Goal: Navigation & Orientation: Find specific page/section

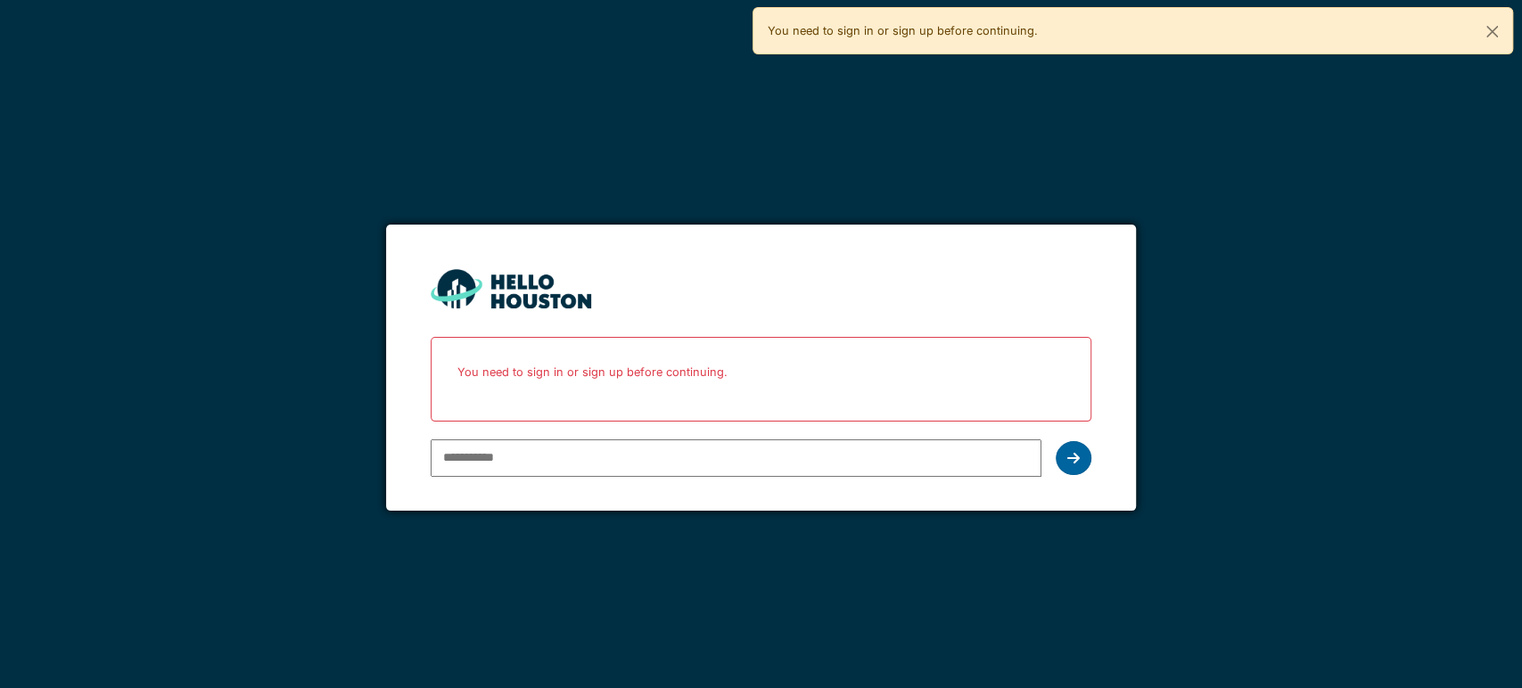
type input "**********"
click at [1089, 454] on div at bounding box center [1074, 458] width 36 height 34
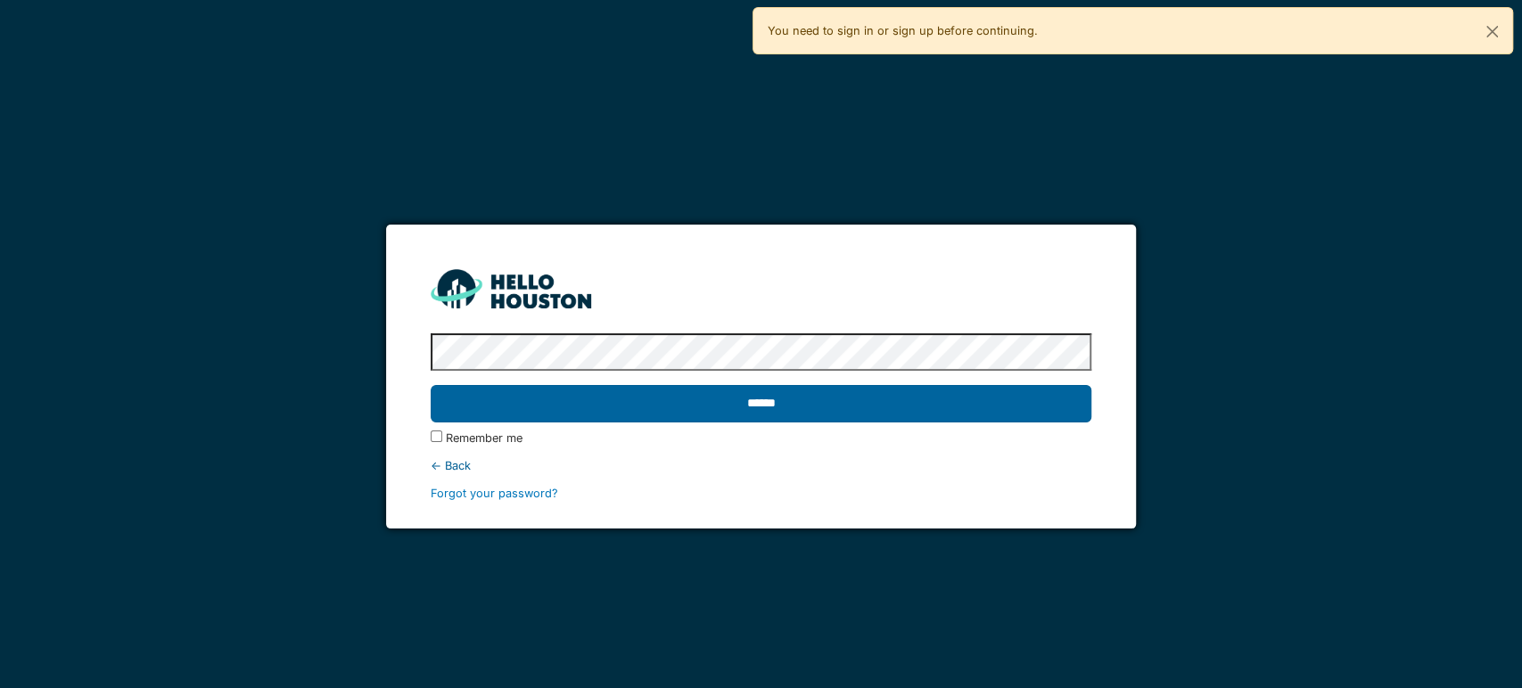
click at [827, 412] on input "******" at bounding box center [761, 403] width 661 height 37
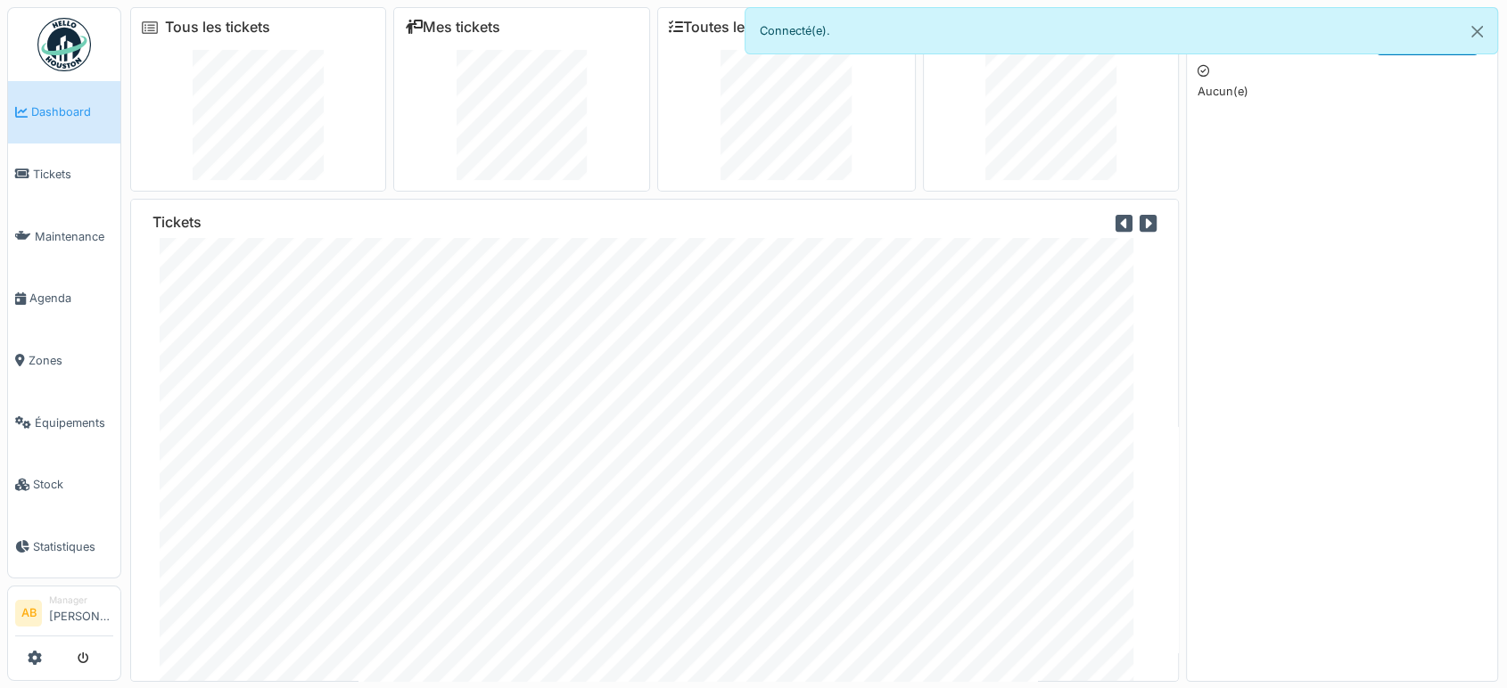
click at [57, 38] on img at bounding box center [64, 45] width 54 height 54
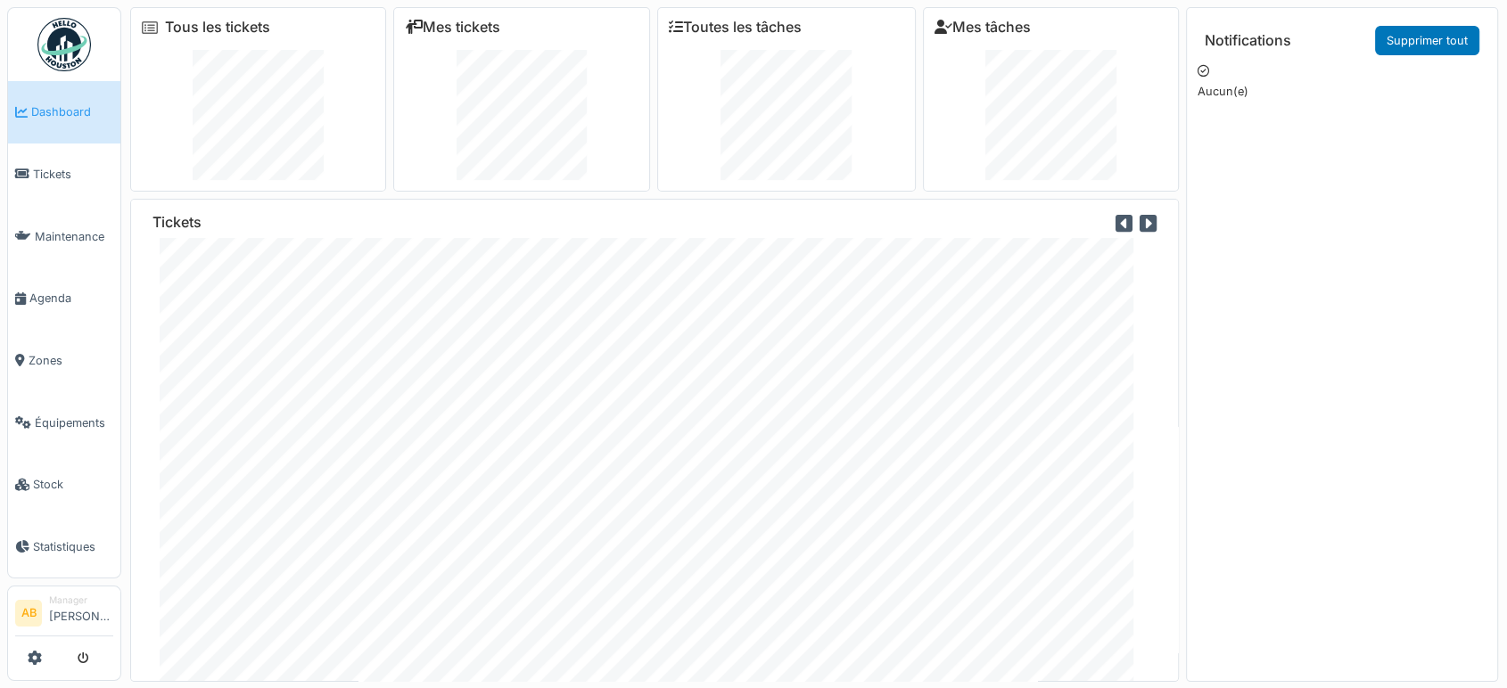
click at [51, 26] on img at bounding box center [64, 45] width 54 height 54
click at [66, 59] on img at bounding box center [64, 45] width 54 height 54
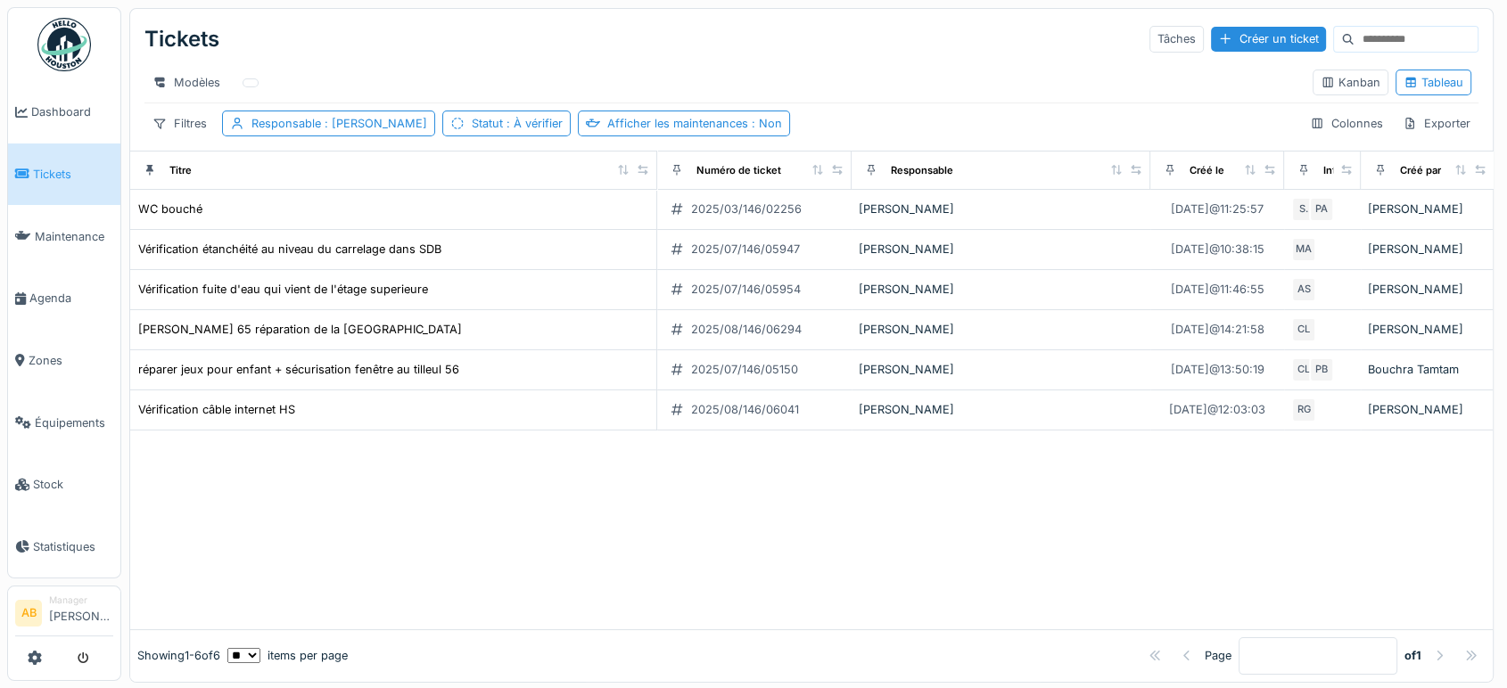
click at [49, 47] on img at bounding box center [64, 45] width 54 height 54
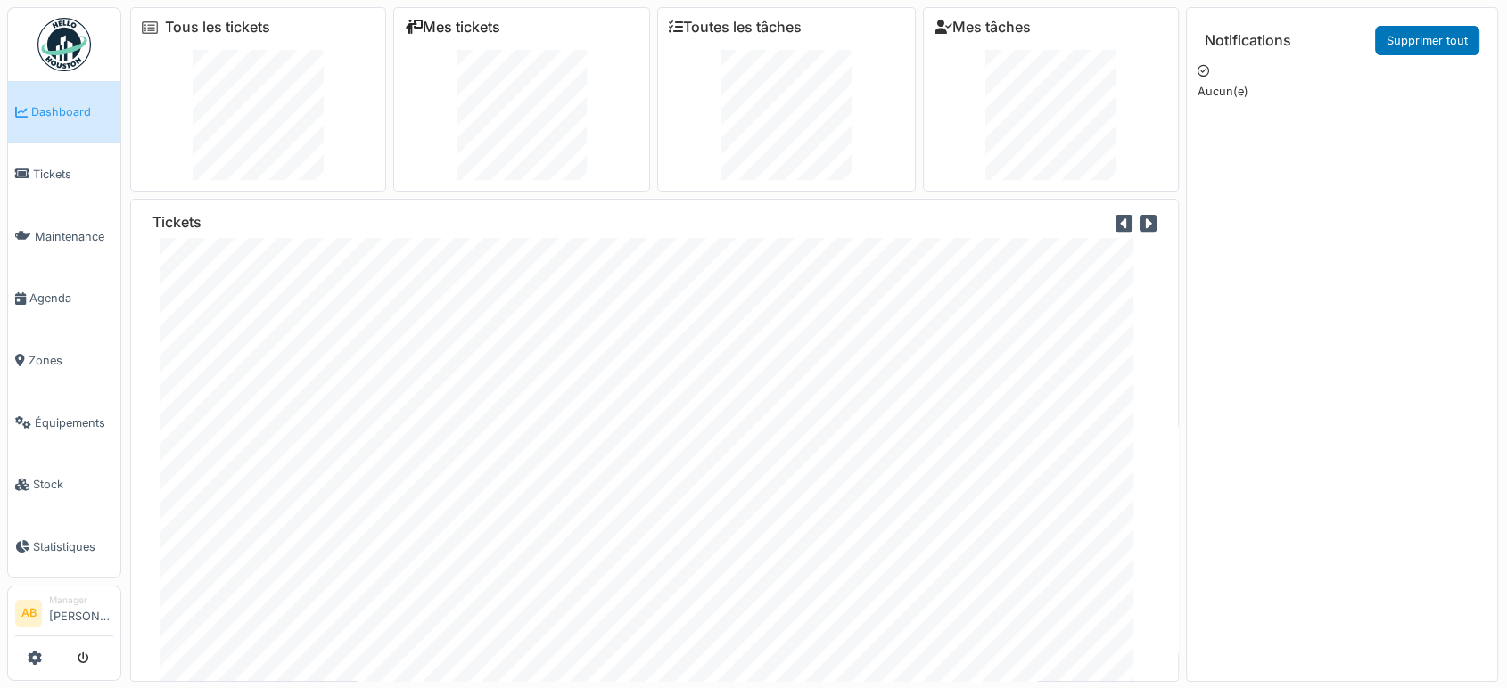
click at [433, 35] on link "Mes tickets" at bounding box center [452, 27] width 95 height 17
click at [54, 66] on img at bounding box center [64, 45] width 54 height 54
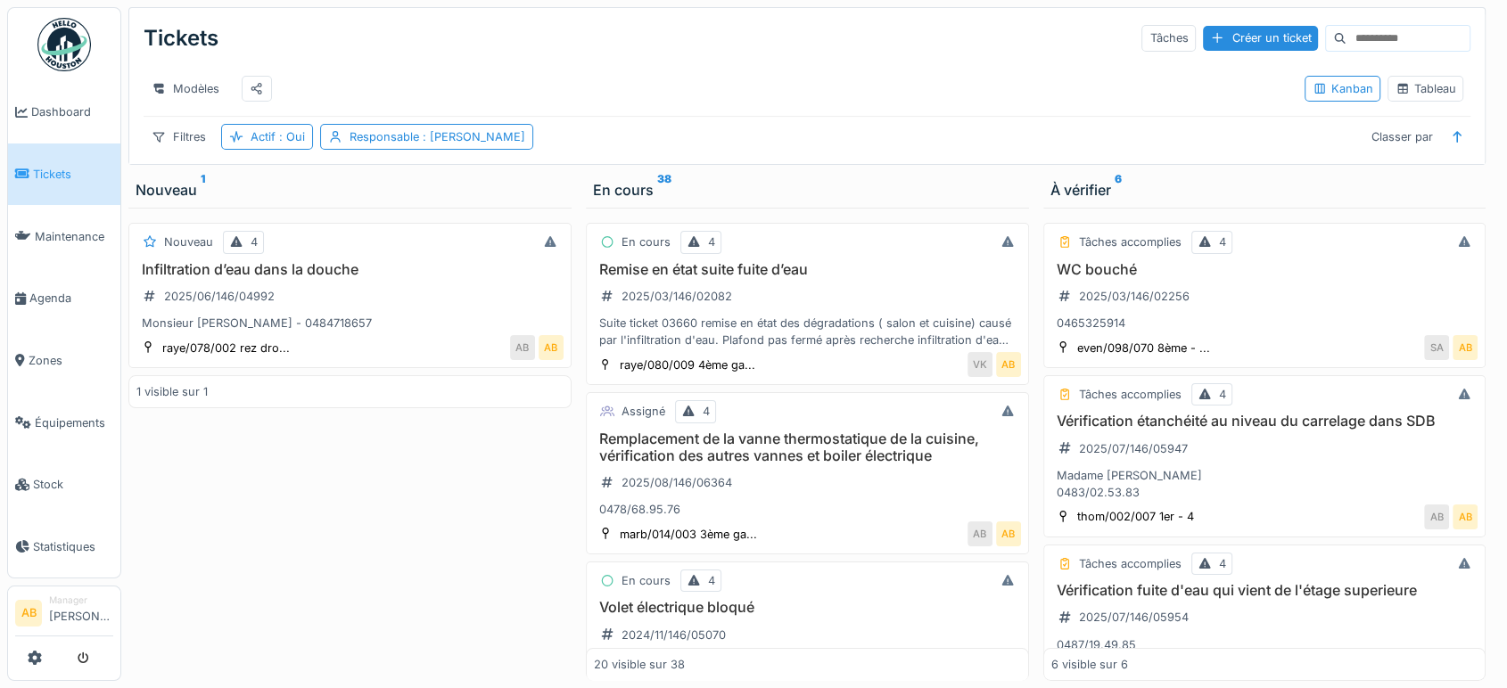
click at [60, 54] on img at bounding box center [64, 45] width 54 height 54
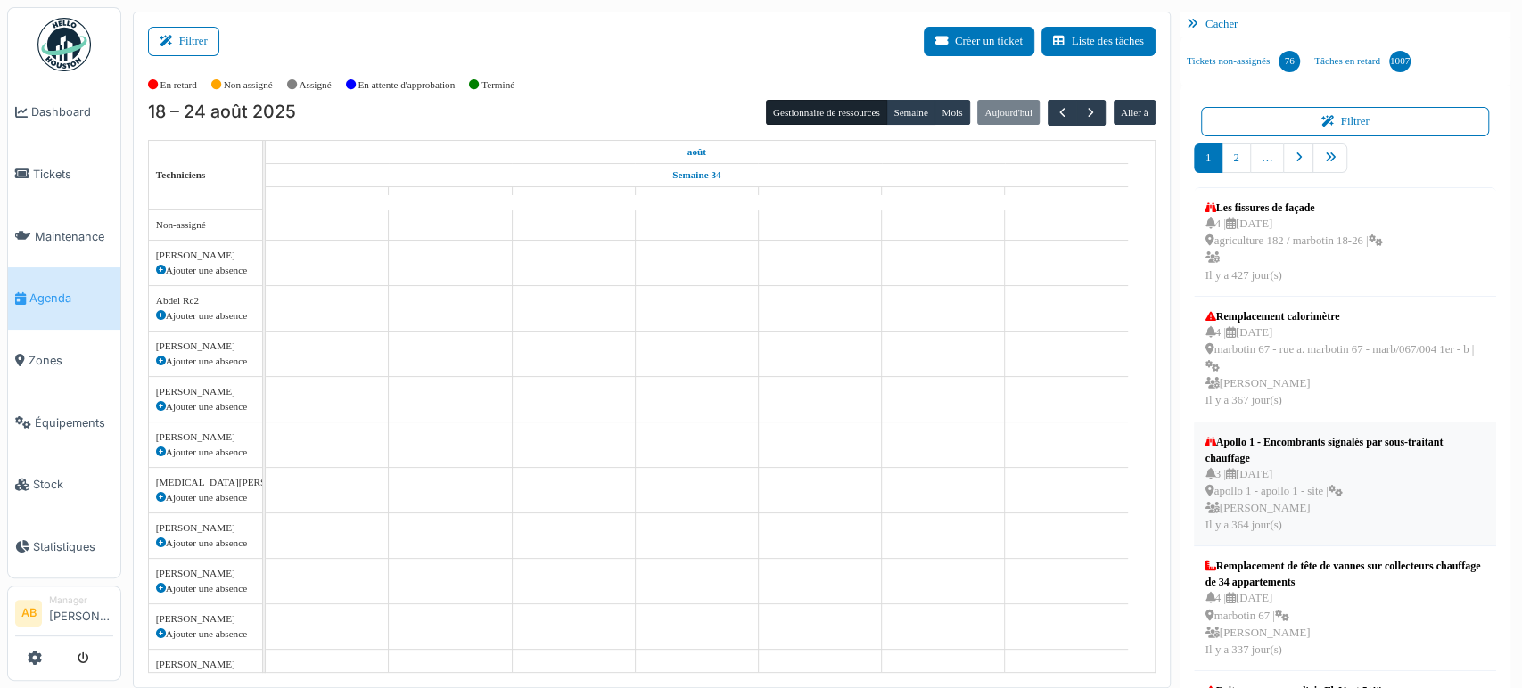
click at [1464, 466] on li "Apollo 1 - Encombrants signalés par sous-traitant chauffage 3 | 25/08/2024 apol…" at bounding box center [1345, 485] width 302 height 125
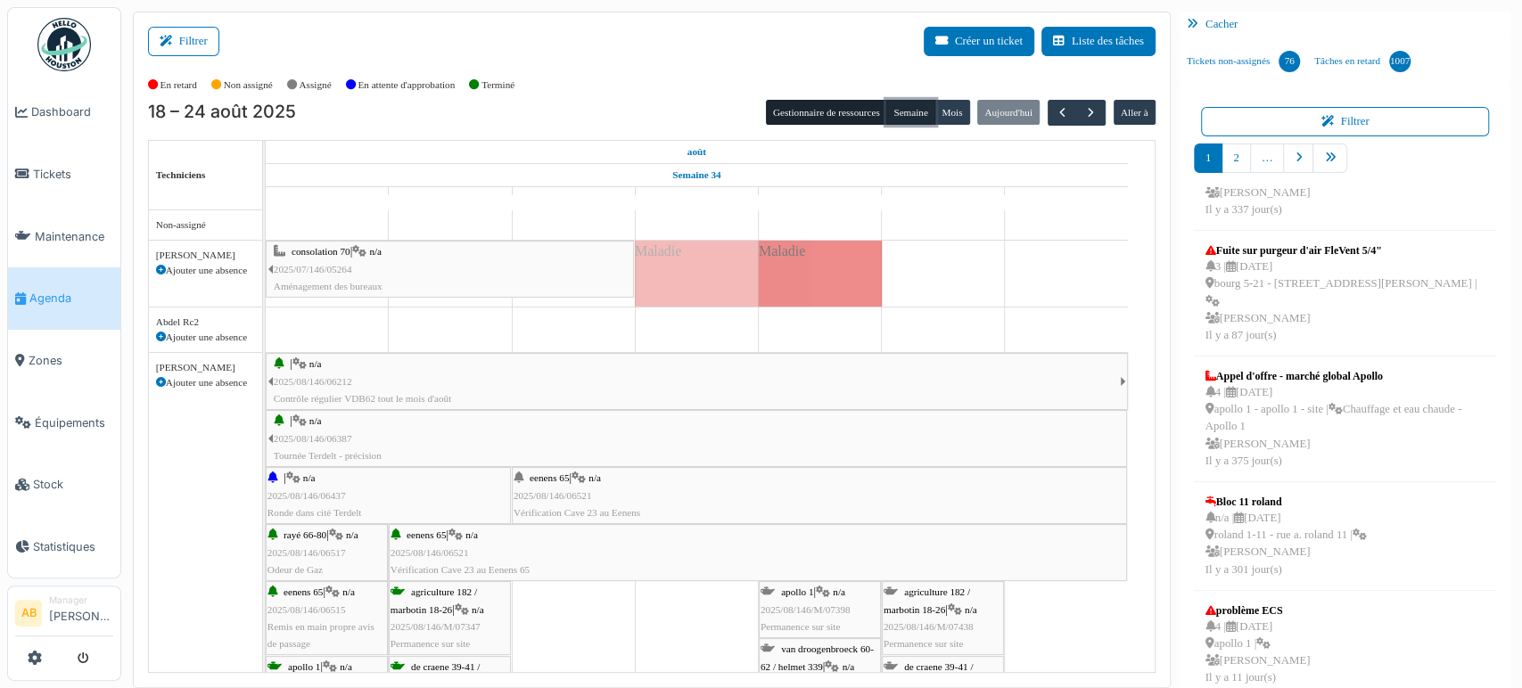
click at [917, 105] on button "Semaine" at bounding box center [910, 112] width 49 height 25
